Goal: Information Seeking & Learning: Learn about a topic

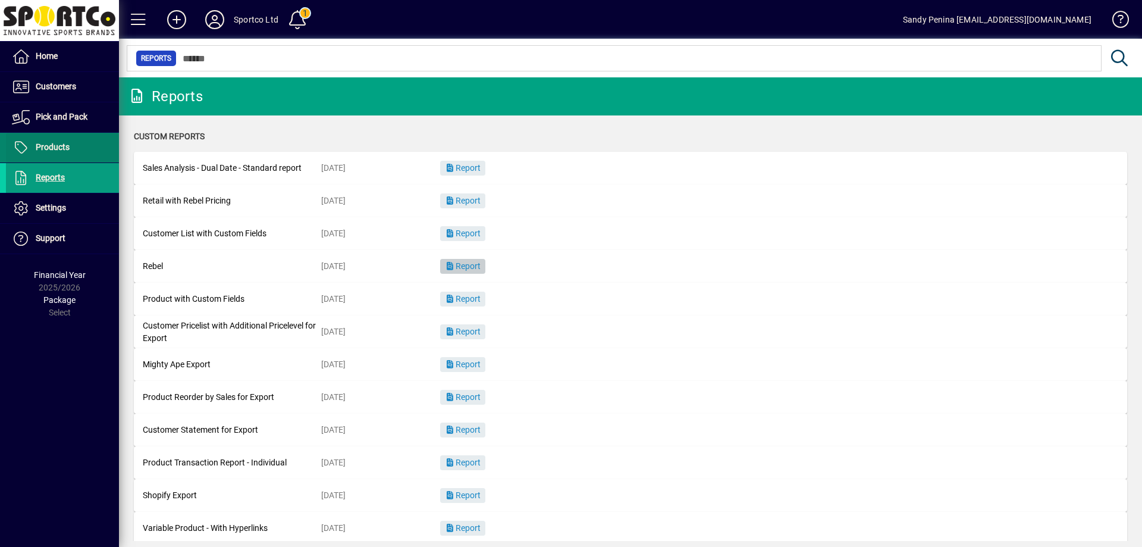
click at [60, 148] on span "Products" at bounding box center [53, 147] width 34 height 10
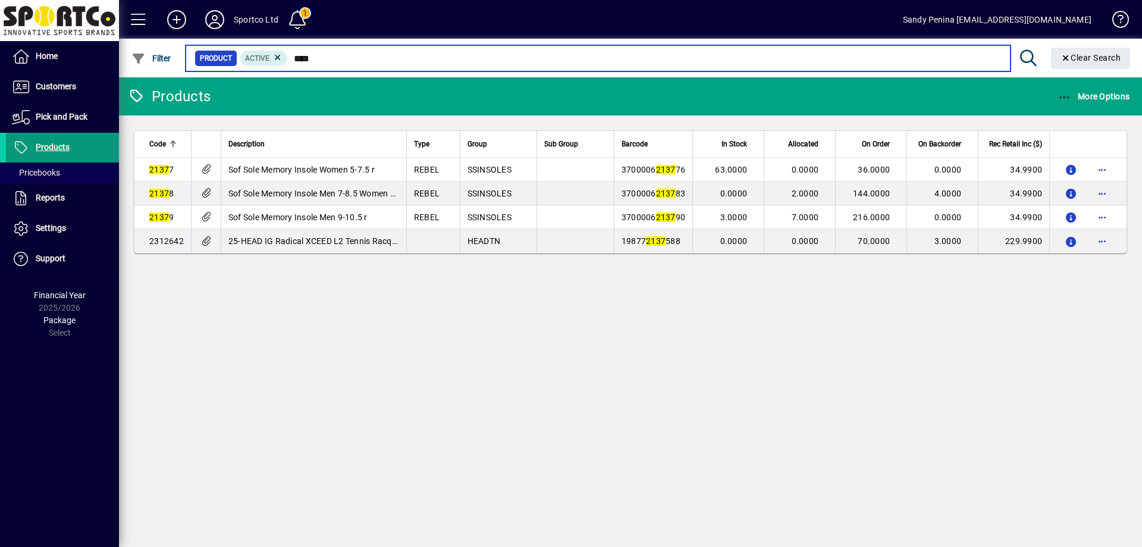
type input "****"
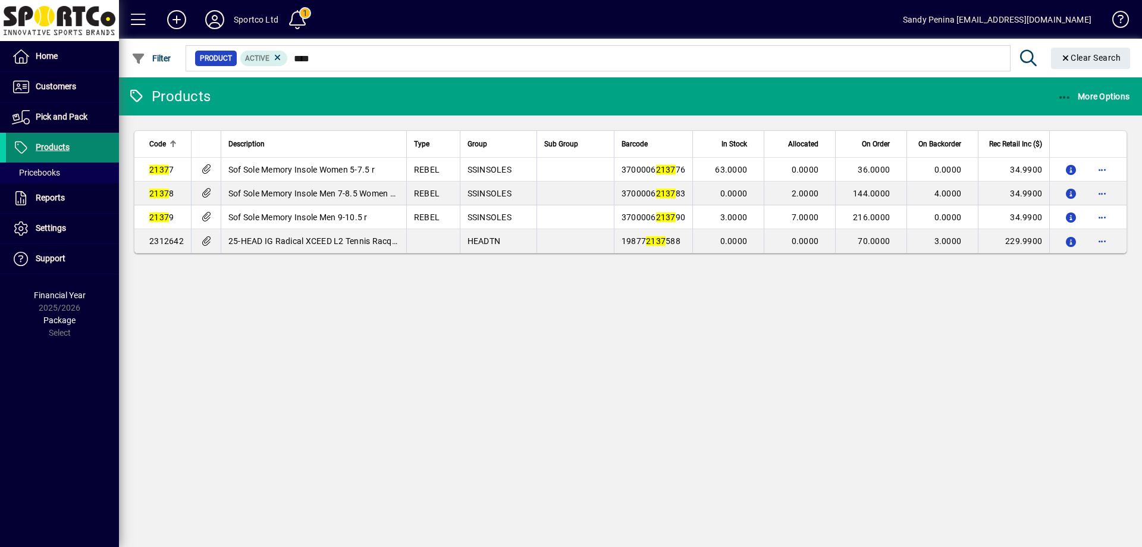
click at [45, 143] on span "Products" at bounding box center [53, 147] width 34 height 10
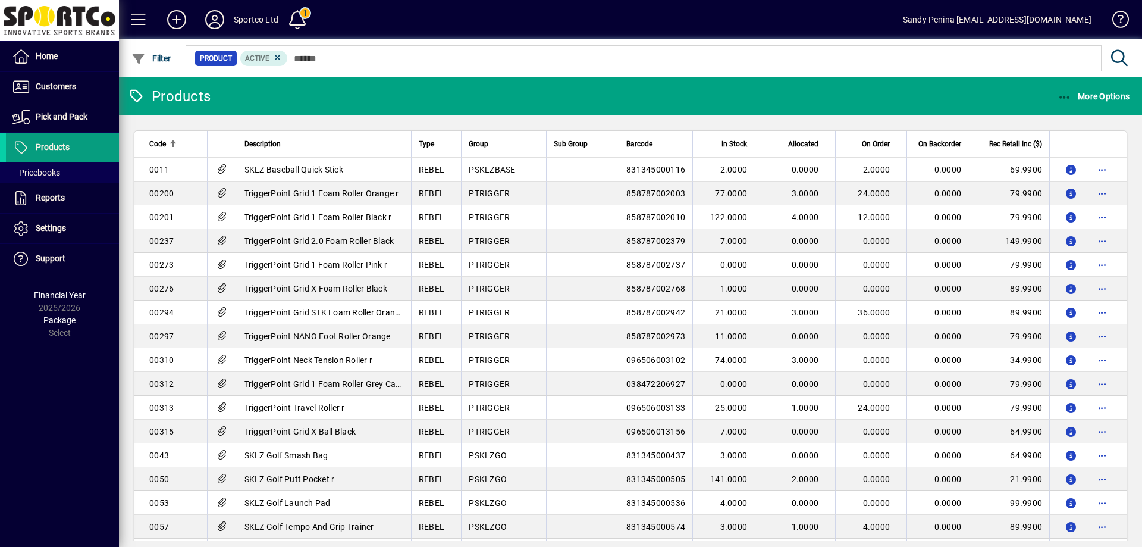
click at [722, 140] on span "In Stock" at bounding box center [735, 143] width 26 height 13
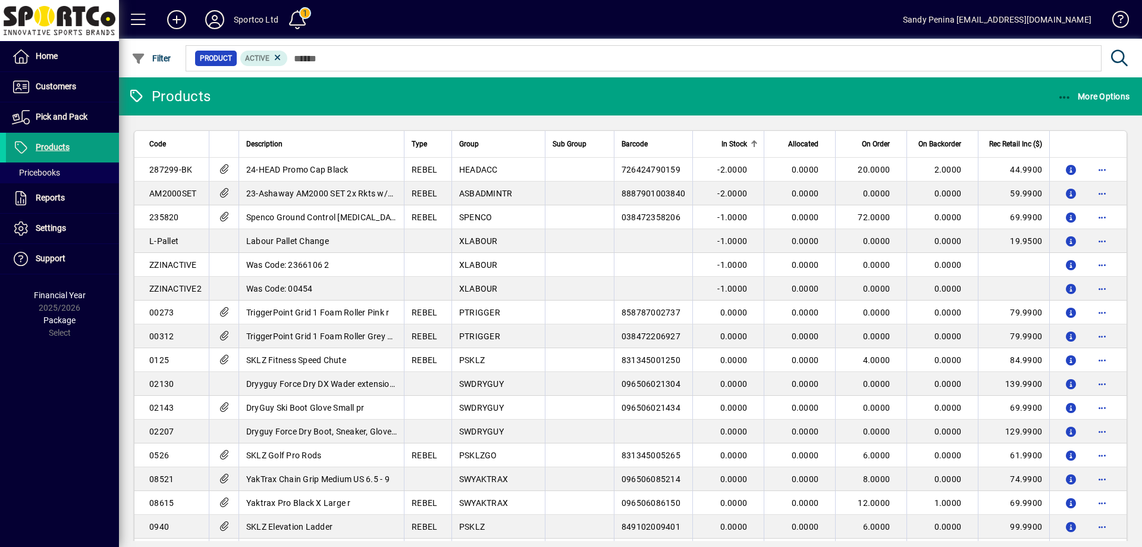
click at [722, 140] on span "In Stock" at bounding box center [735, 143] width 26 height 13
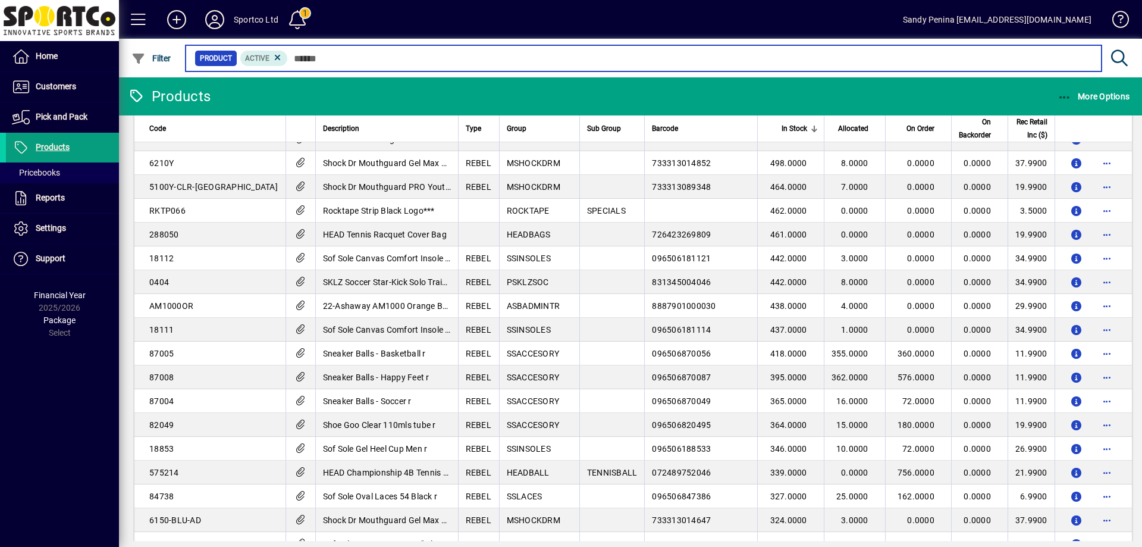
scroll to position [357, 0]
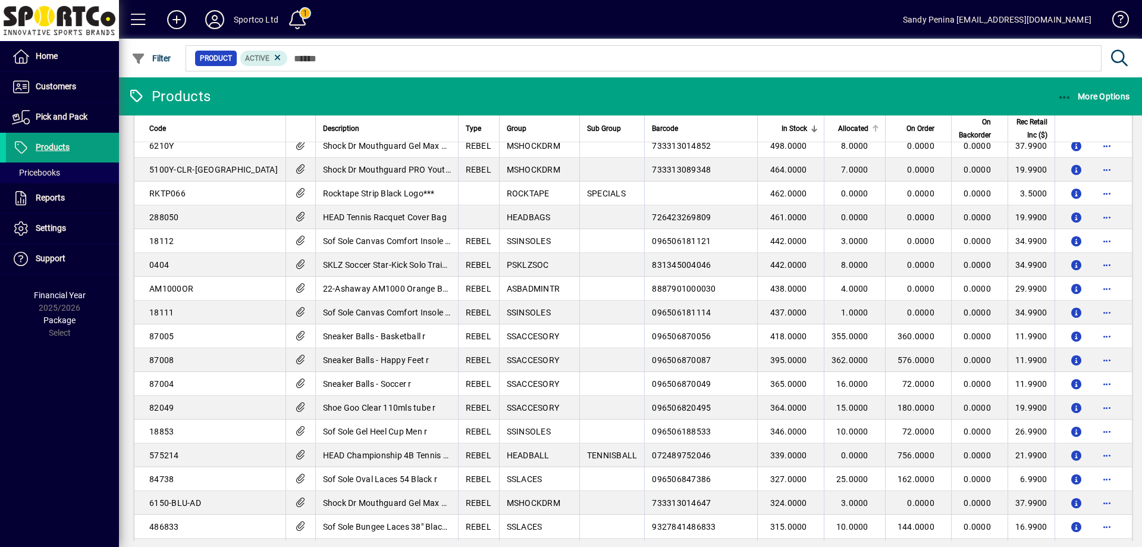
click at [838, 128] on span "Allocated" at bounding box center [853, 128] width 30 height 13
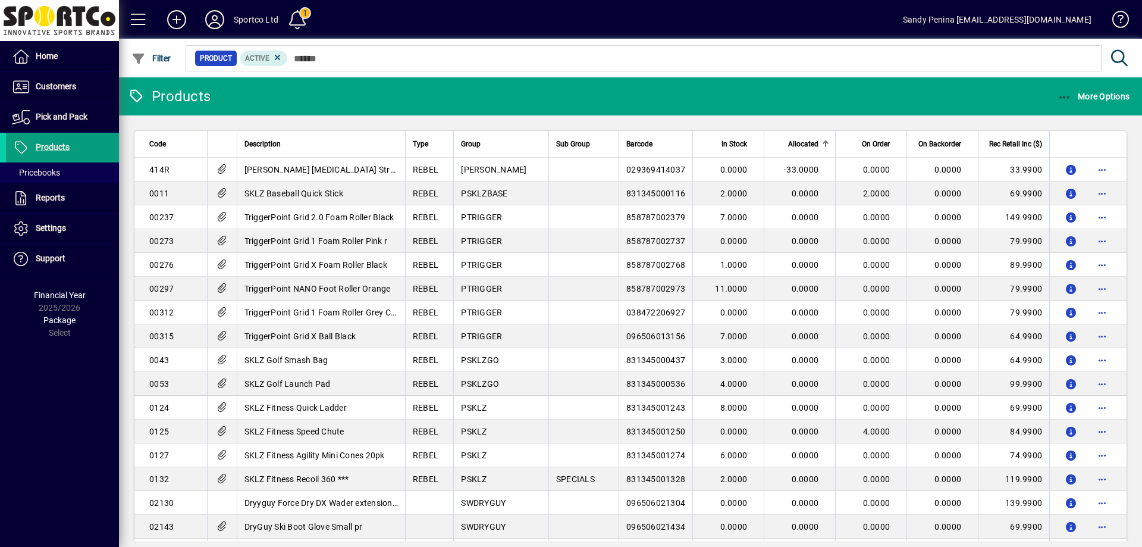
click at [788, 139] on span "Allocated" at bounding box center [803, 143] width 30 height 13
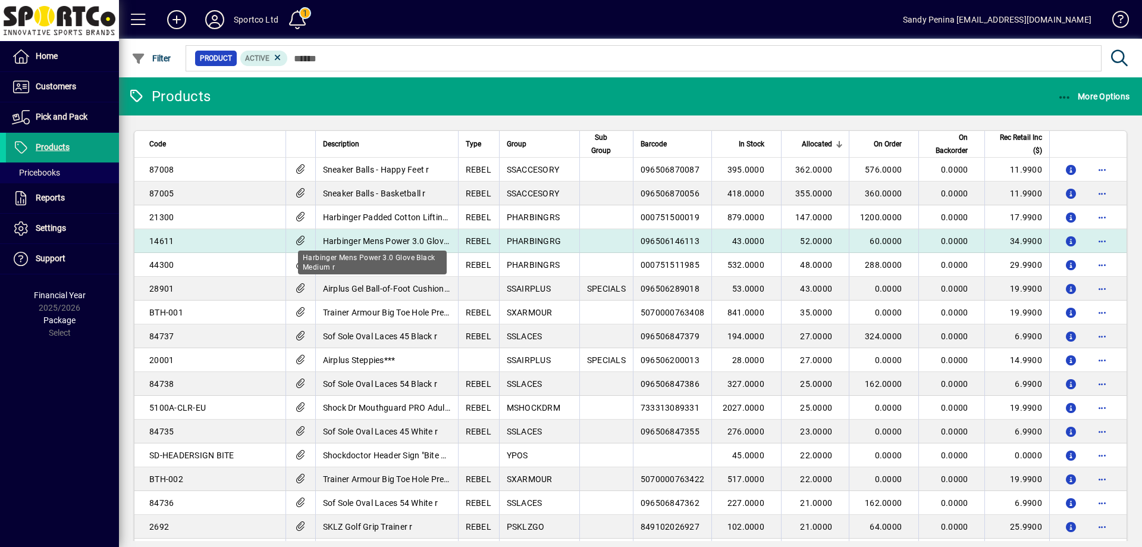
click at [323, 237] on span "Harbinger Mens Power 3.0 Glove Black Medium r" at bounding box center [416, 241] width 186 height 10
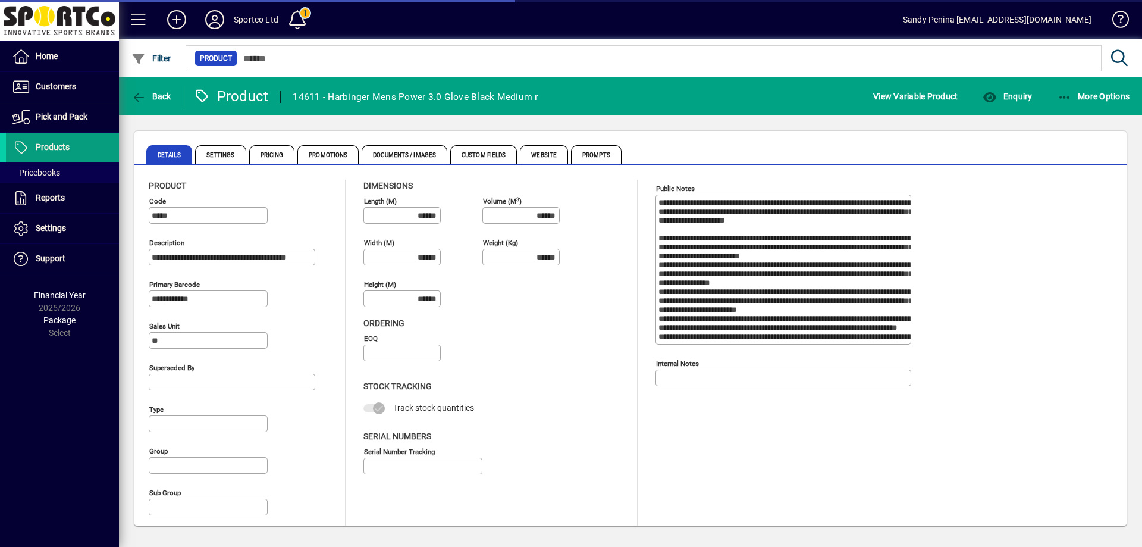
type input "**********"
type input "****"
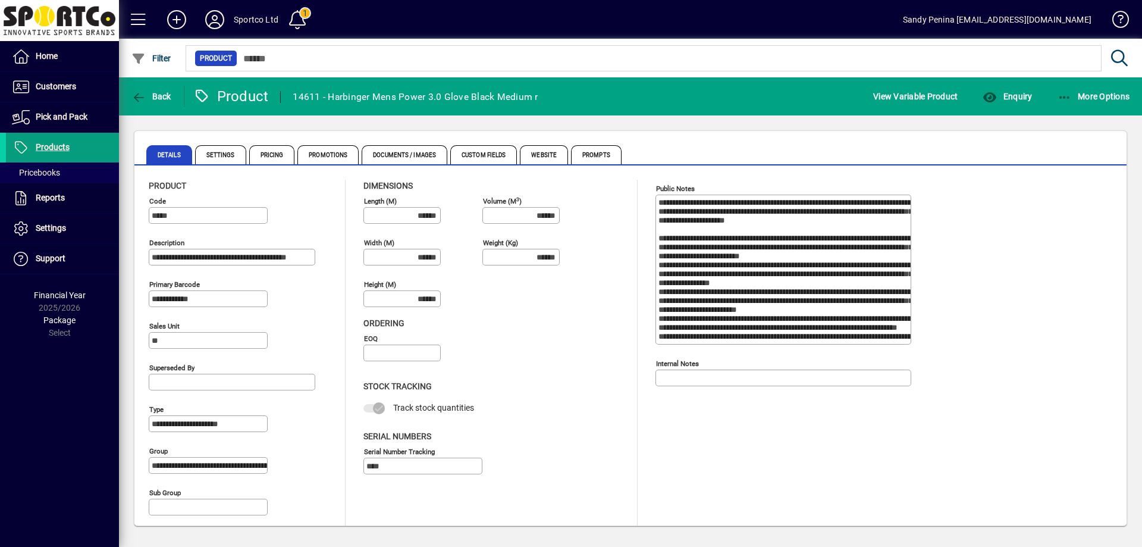
click at [175, 96] on div "Back" at bounding box center [151, 96] width 65 height 21
click at [165, 101] on span "button" at bounding box center [151, 96] width 46 height 29
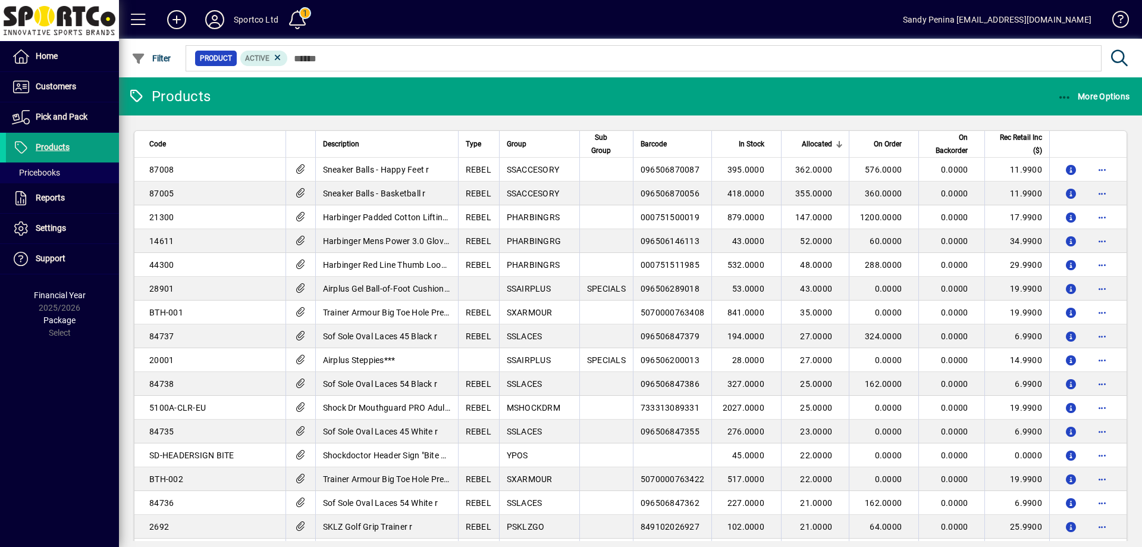
click at [802, 143] on span "Allocated" at bounding box center [817, 143] width 30 height 13
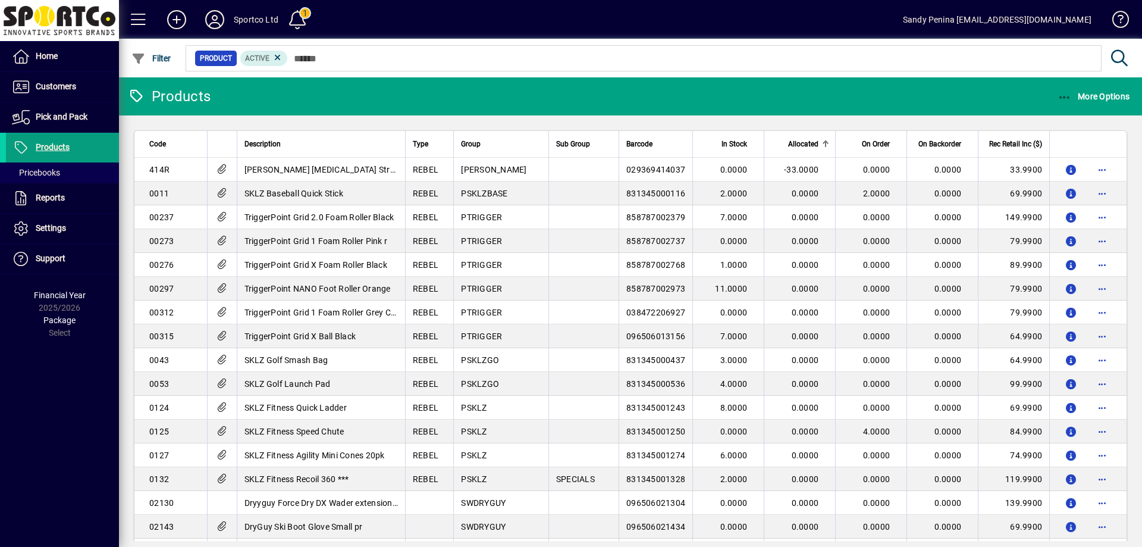
click at [801, 143] on span "Allocated" at bounding box center [803, 143] width 30 height 13
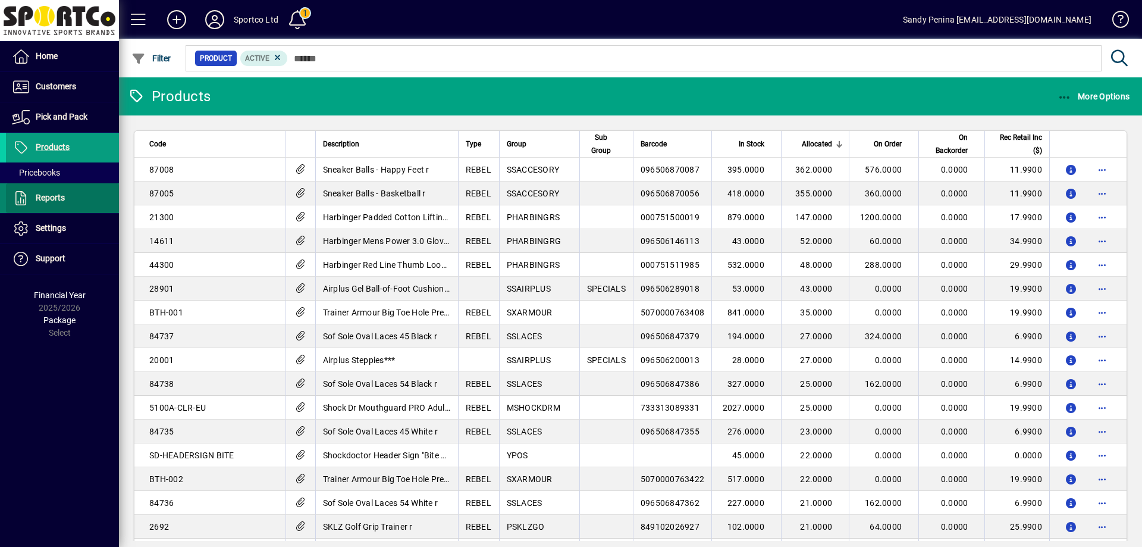
click at [52, 197] on span "Reports" at bounding box center [50, 198] width 29 height 10
